Goal: Information Seeking & Learning: Check status

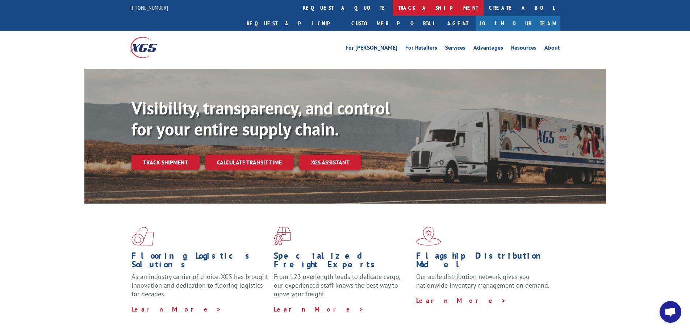
click at [393, 10] on link "track a shipment" at bounding box center [438, 8] width 91 height 16
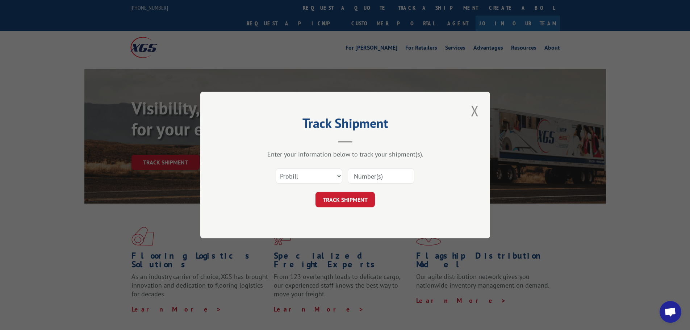
paste input "259984722"
type input "259984722"
click at [345, 195] on button "TRACK SHIPMENT" at bounding box center [345, 199] width 59 height 15
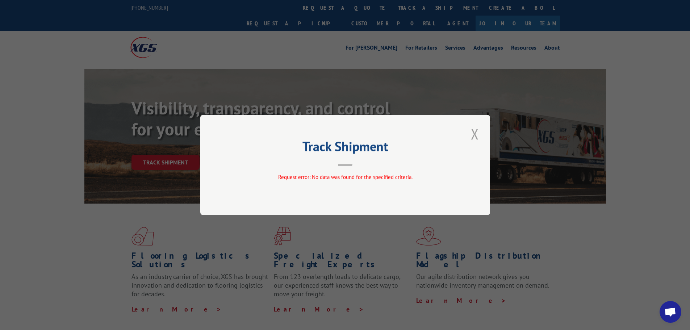
click at [477, 135] on button "Close modal" at bounding box center [475, 134] width 12 height 20
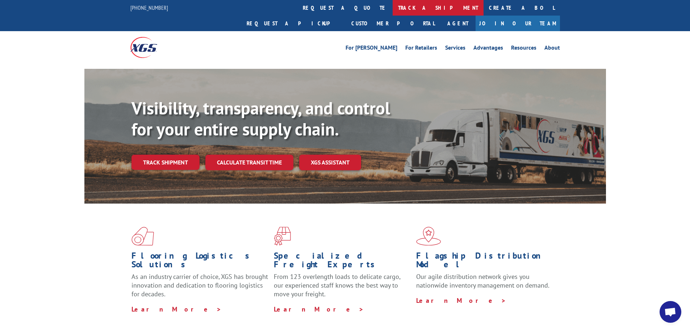
click at [393, 7] on link "track a shipment" at bounding box center [438, 8] width 91 height 16
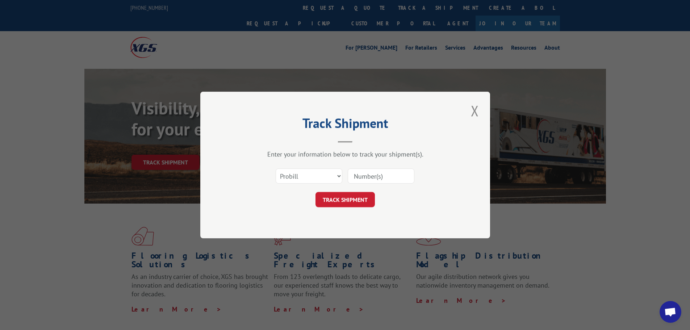
paste input "17460373"
type input "17460373"
click at [346, 199] on button "TRACK SHIPMENT" at bounding box center [345, 199] width 59 height 15
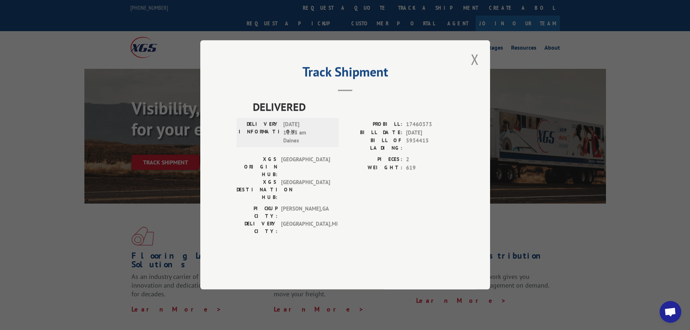
click at [473, 69] on button "Close modal" at bounding box center [475, 59] width 12 height 20
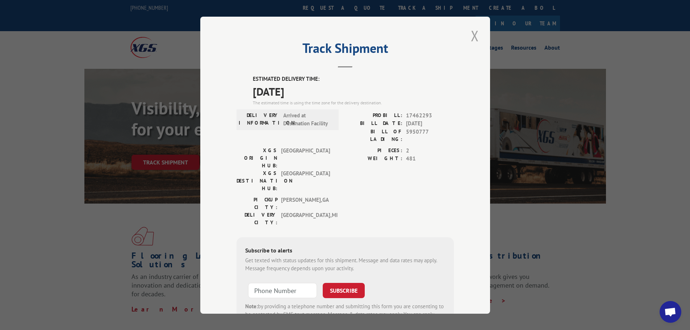
click at [472, 36] on button "Close modal" at bounding box center [475, 36] width 12 height 20
